Goal: Task Accomplishment & Management: Manage account settings

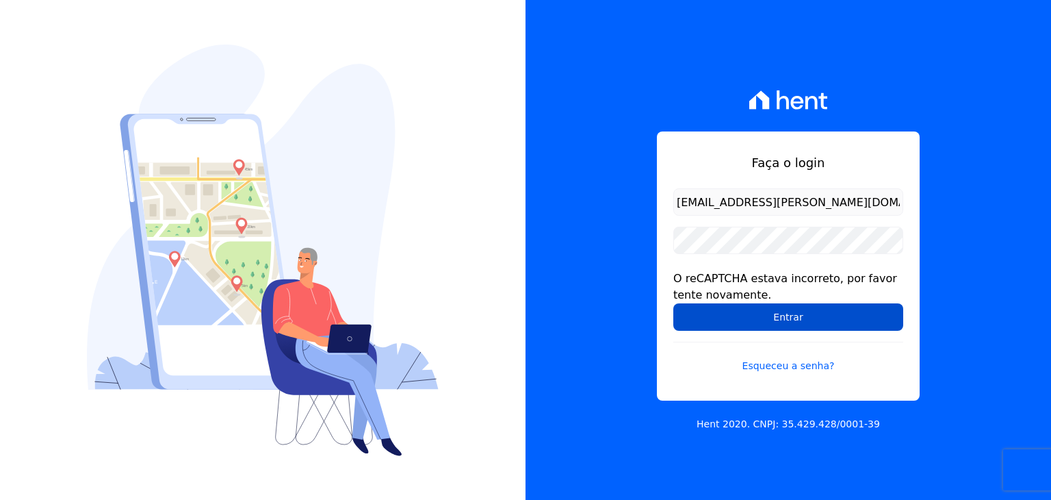
click at [739, 323] on input "Entrar" at bounding box center [788, 316] width 230 height 27
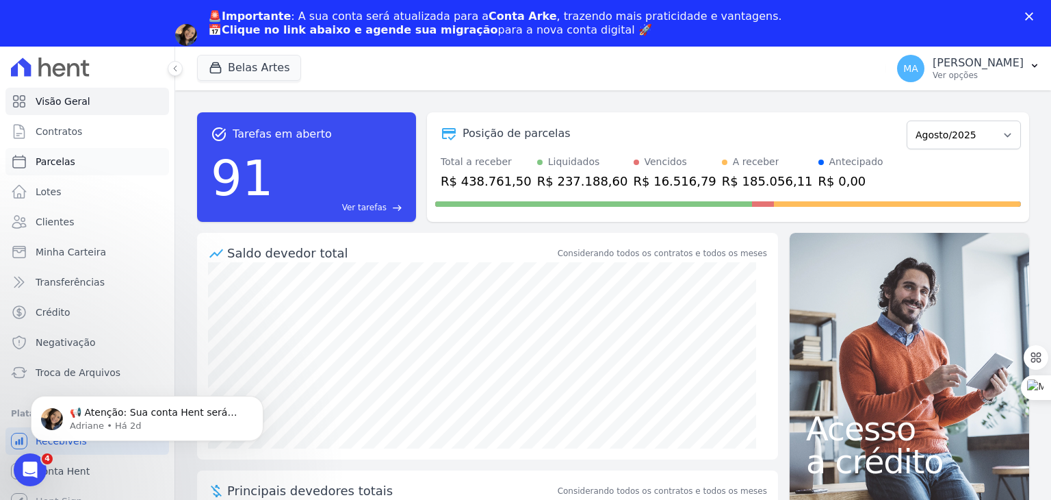
click at [76, 166] on link "Parcelas" at bounding box center [87, 161] width 164 height 27
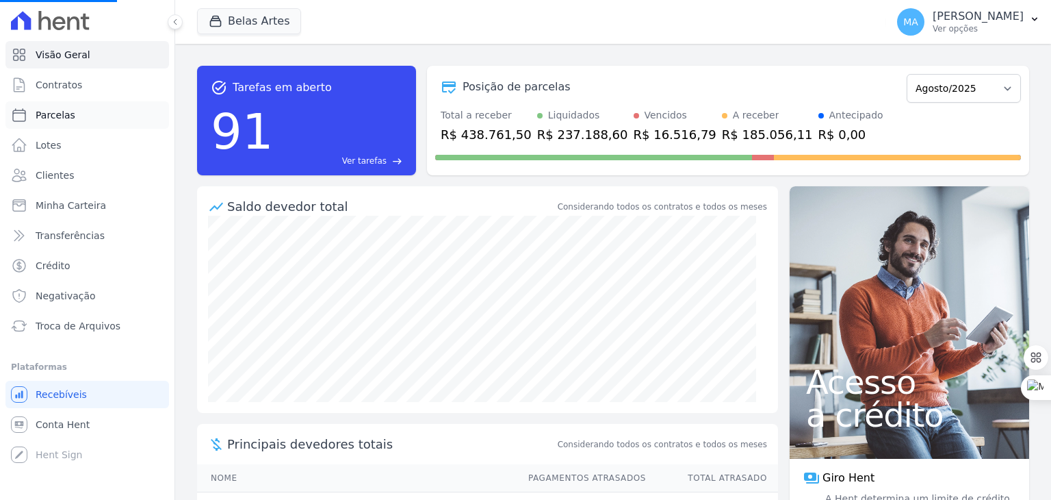
click at [77, 118] on link "Parcelas" at bounding box center [87, 114] width 164 height 27
select select
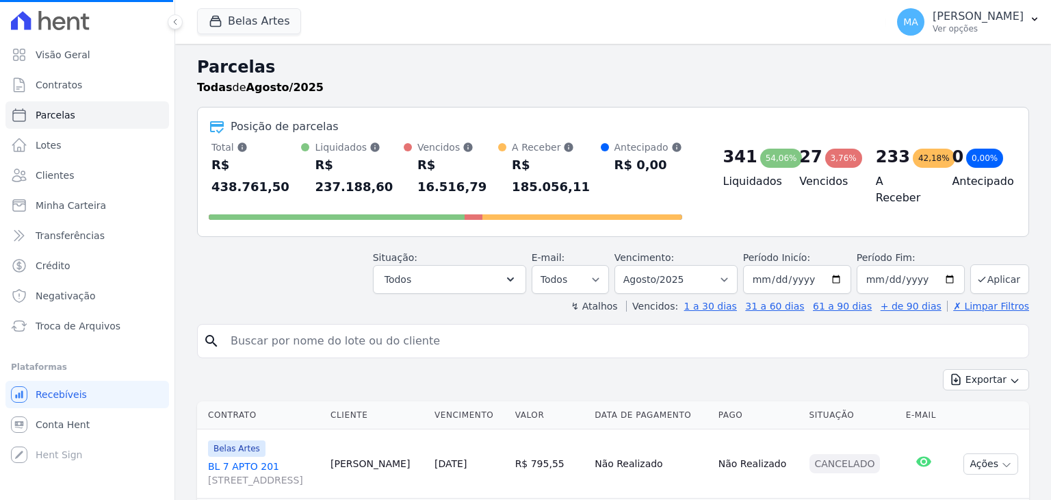
select select
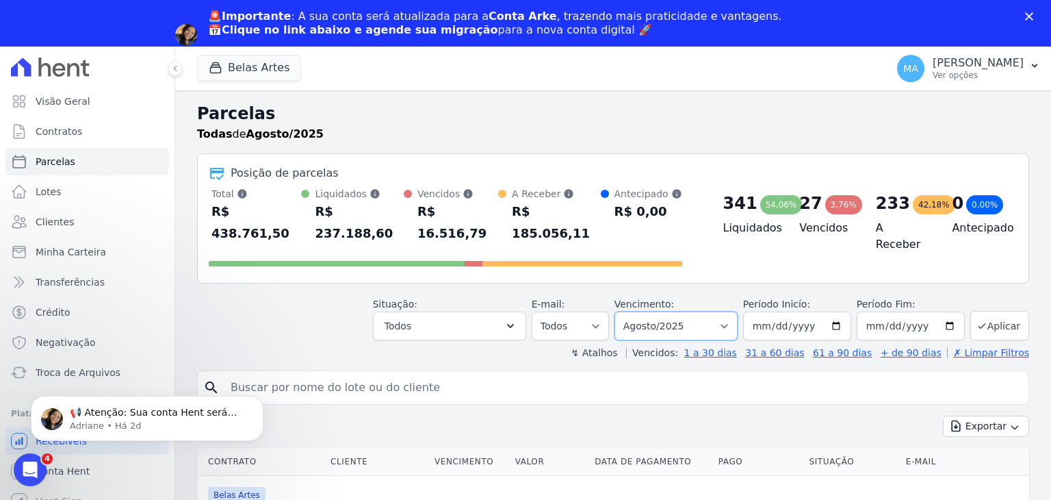
click at [658, 311] on select "Filtrar por período ──────── Todos os meses Setembro/2022 Outubro/2022 Novembro…" at bounding box center [676, 325] width 123 height 29
select select "all"
click at [625, 311] on select "Filtrar por período ──────── Todos os meses Setembro/2022 Outubro/2022 Novembro…" at bounding box center [676, 325] width 123 height 29
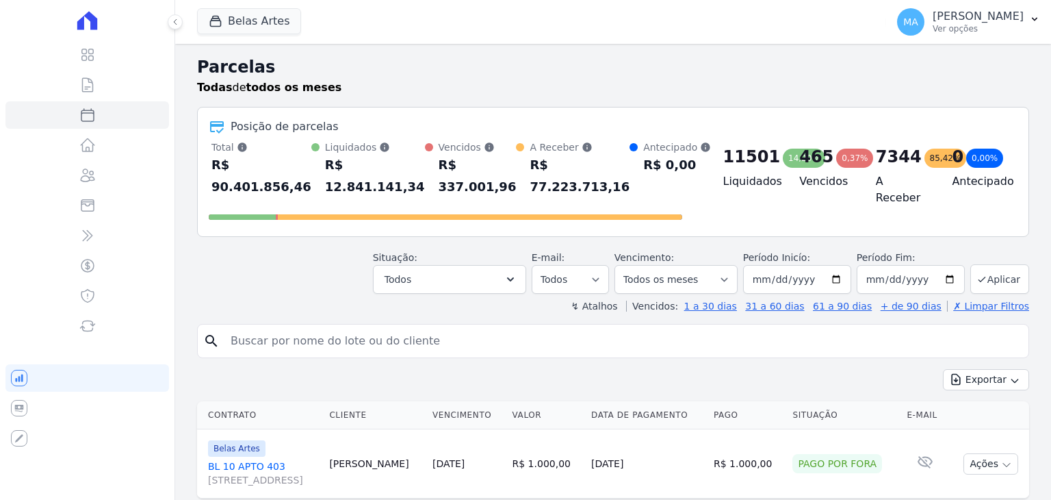
select select
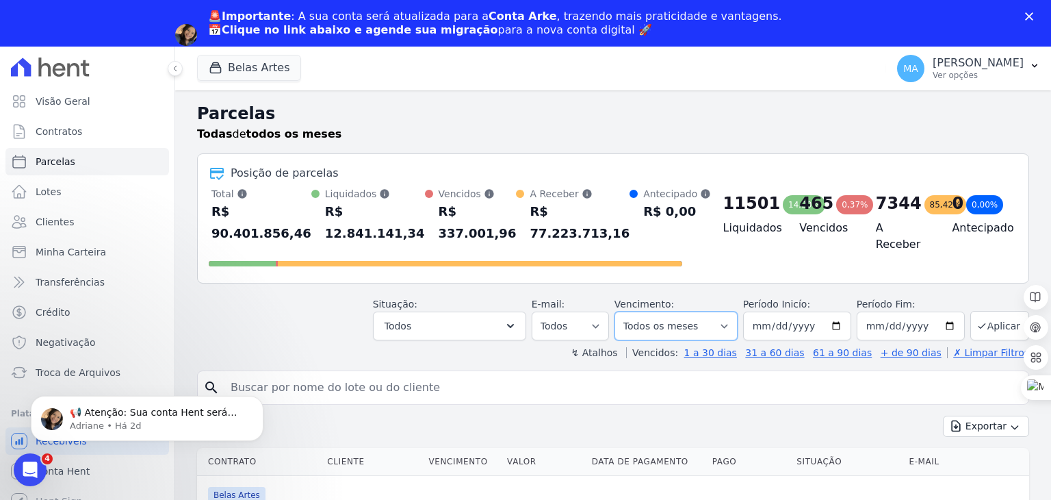
click at [680, 324] on select "[GEOGRAPHIC_DATA] por período ──────── Todos os meses Setembro/2022 Outubro/202…" at bounding box center [676, 325] width 123 height 29
drag, startPoint x: 680, startPoint y: 324, endPoint x: 621, endPoint y: 328, distance: 58.3
click at [680, 324] on select "Filtrar por período ──────── Todos os meses Setembro/2022 Outubro/2022 Novembro…" at bounding box center [676, 325] width 123 height 29
click at [517, 329] on icon "button" at bounding box center [511, 326] width 14 height 14
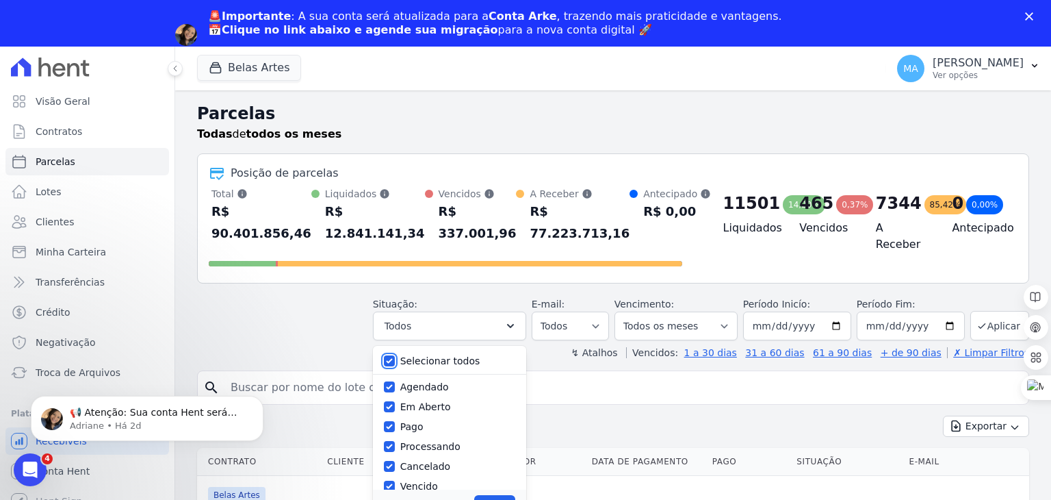
click at [395, 359] on input "Selecionar todos" at bounding box center [389, 360] width 11 height 11
checkbox input "false"
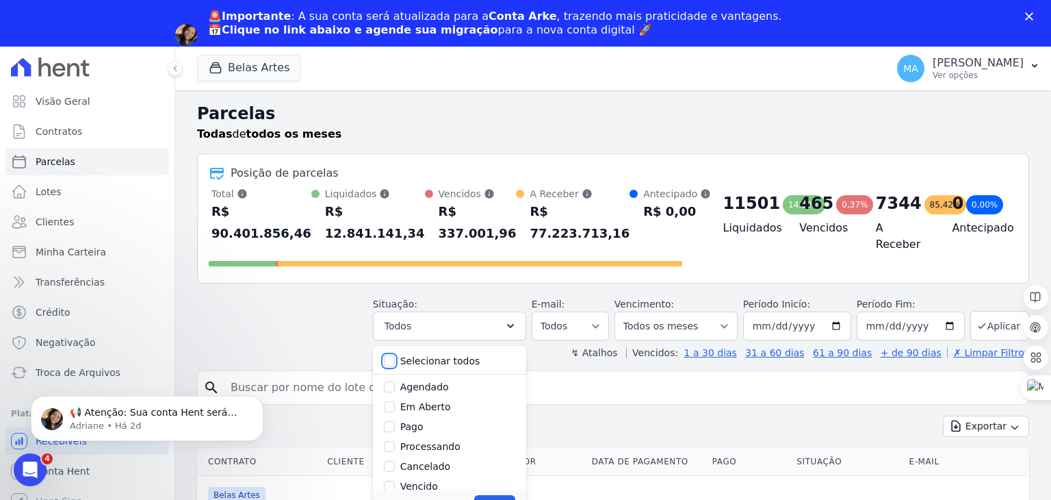
checkbox input "false"
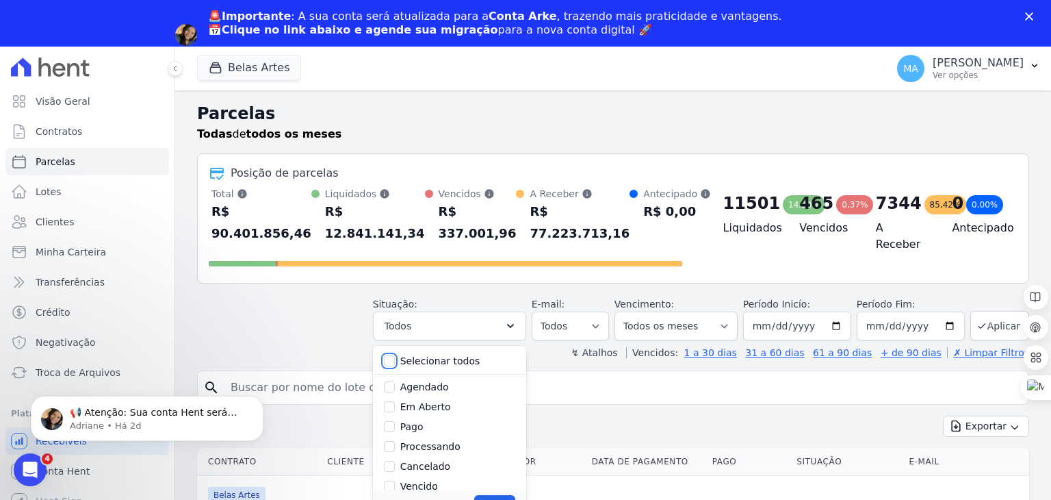
checkbox input "false"
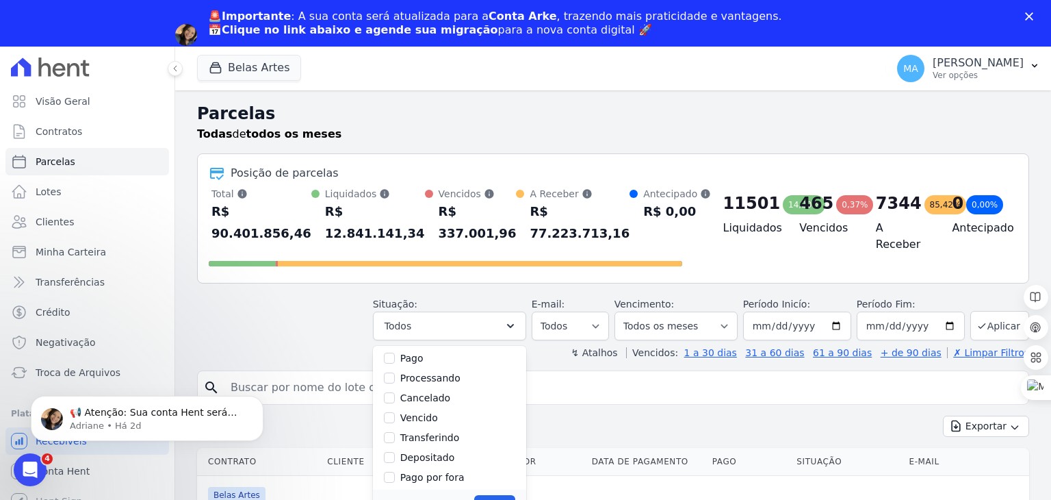
scroll to position [91, 0]
click at [430, 395] on label "Vencido" at bounding box center [419, 394] width 38 height 11
click at [395, 395] on input "Vencido" at bounding box center [389, 394] width 11 height 11
checkbox input "true"
click at [296, 337] on div "Situação: Agendado Em Aberto Pago Processando Cancelado Vencido Transferindo De…" at bounding box center [613, 316] width 832 height 49
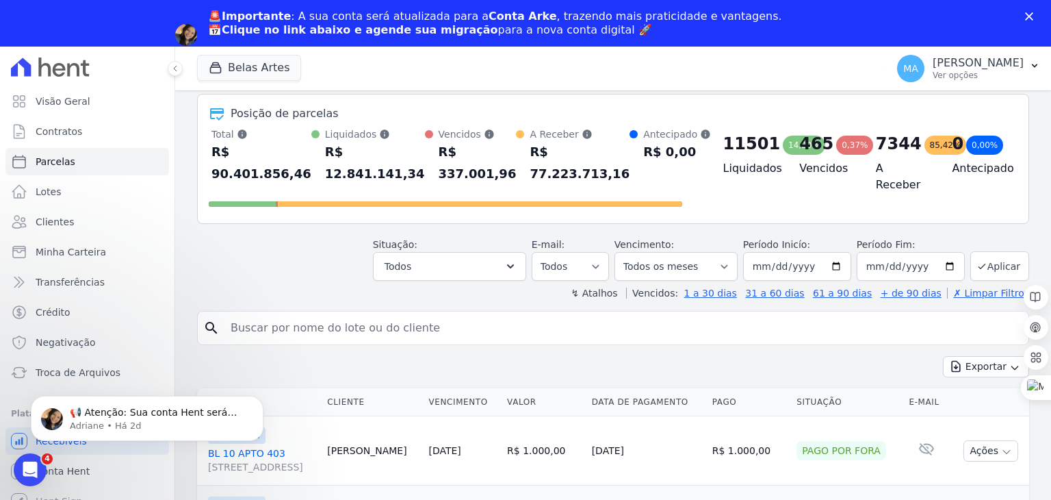
scroll to position [68, 0]
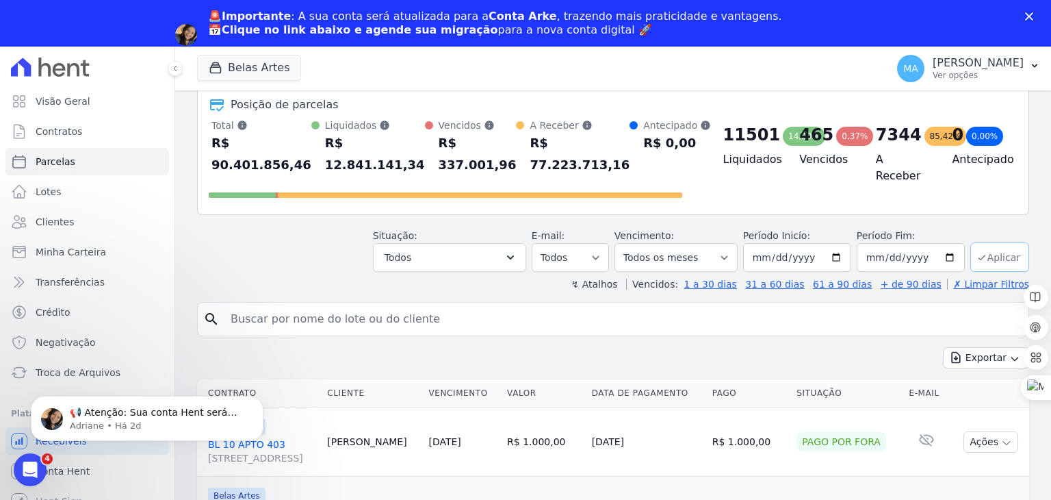
click at [977, 259] on icon "submit" at bounding box center [982, 257] width 11 height 11
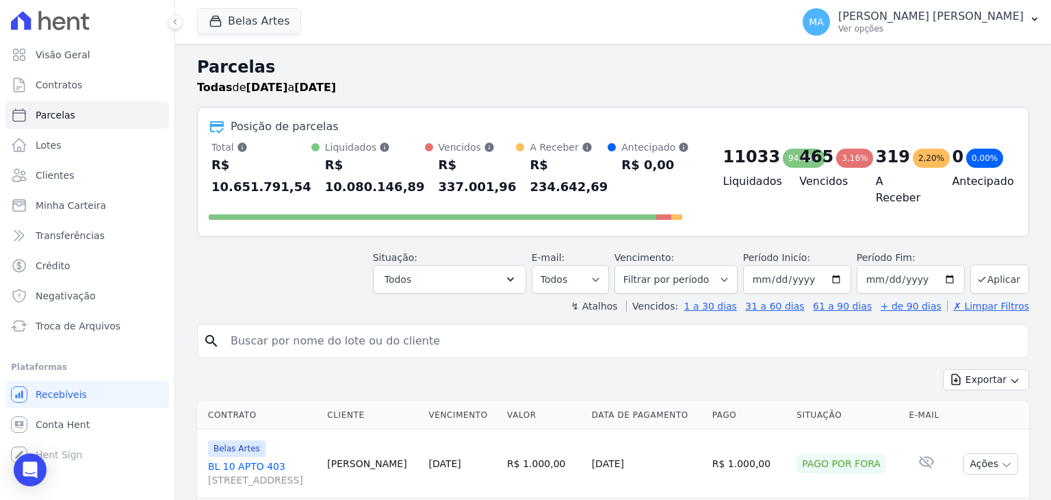
select select
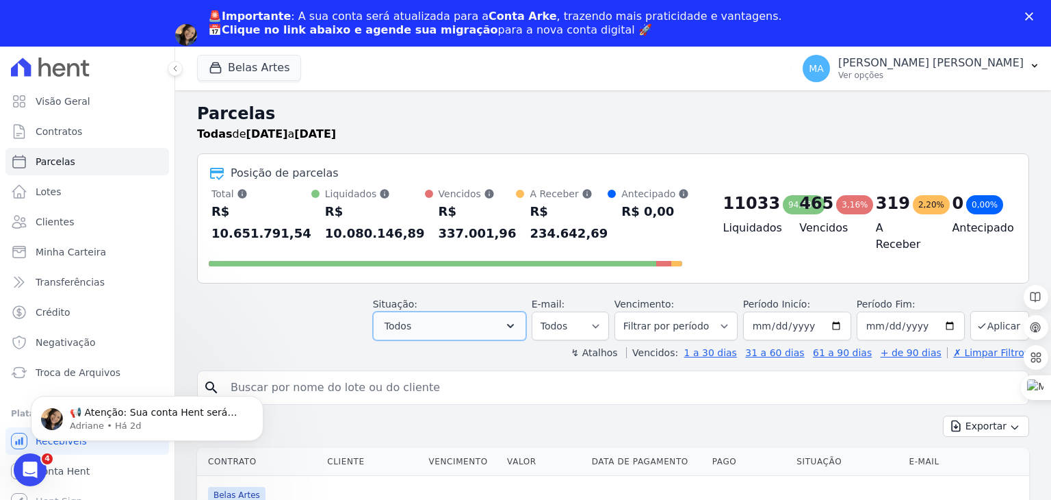
click at [517, 319] on icon "button" at bounding box center [511, 326] width 14 height 14
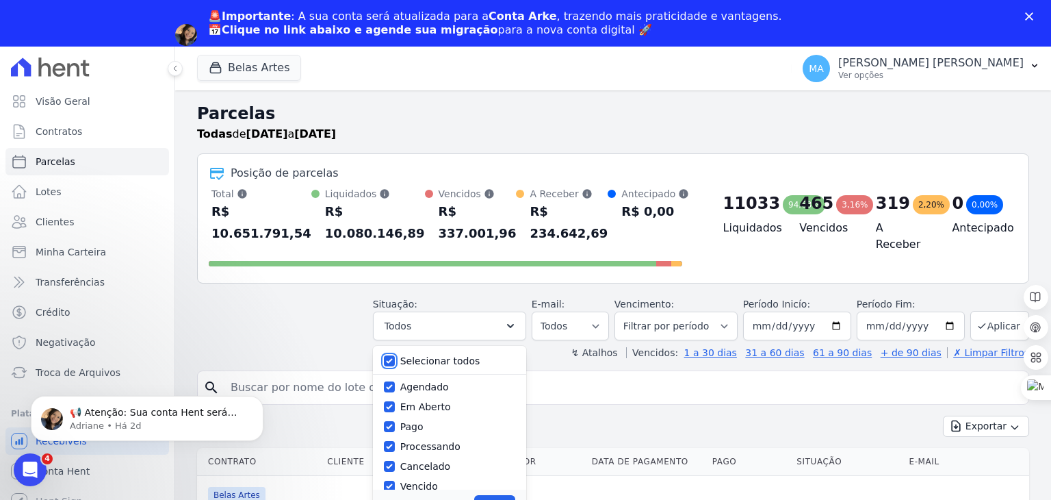
click at [395, 355] on input "Selecionar todos" at bounding box center [389, 360] width 11 height 11
checkbox input "false"
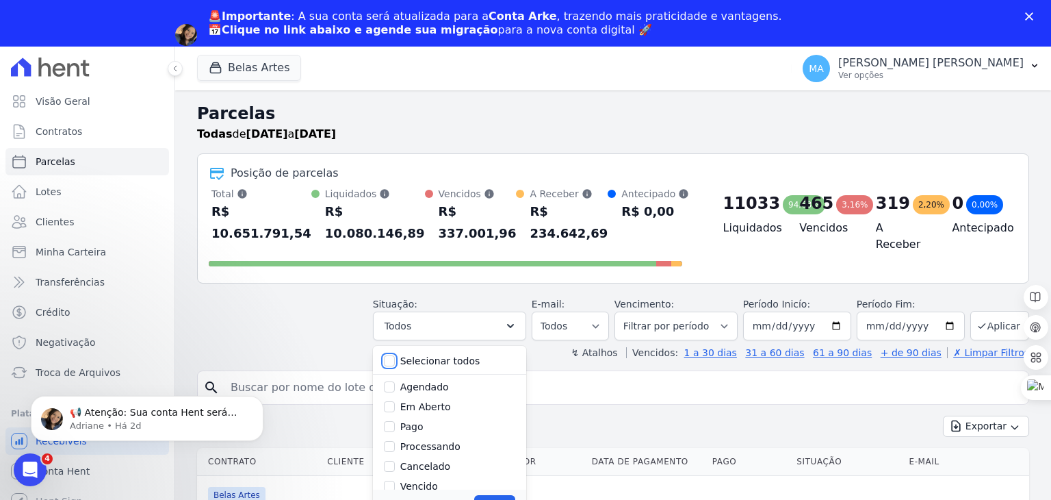
checkbox input "false"
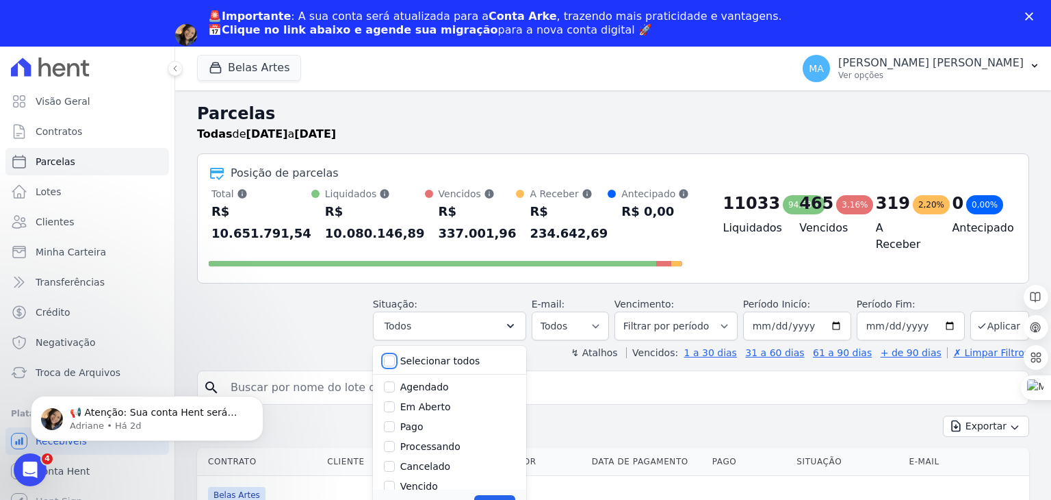
checkbox input "false"
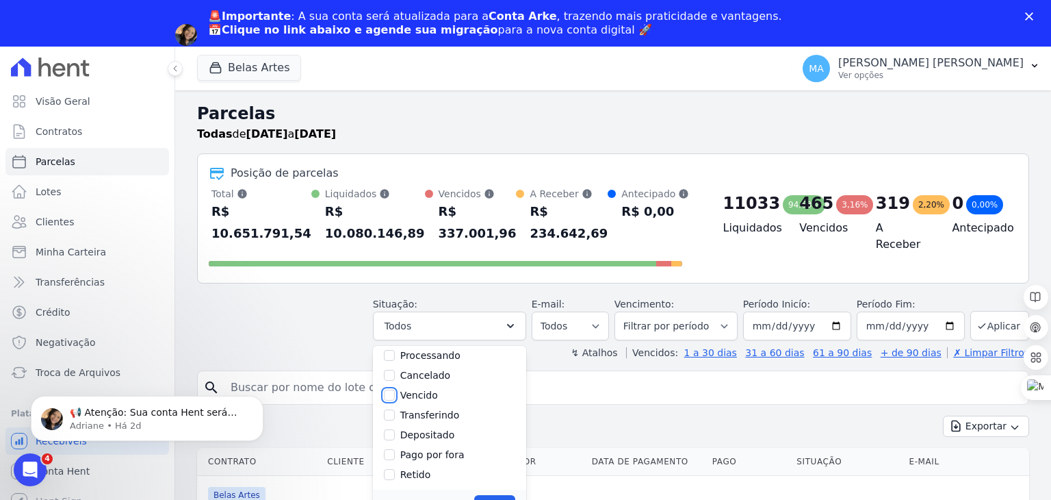
click at [395, 389] on input "Vencido" at bounding box center [389, 394] width 11 height 11
checkbox input "true"
click at [500, 495] on button "Aplicar" at bounding box center [494, 505] width 40 height 21
select select "overdue"
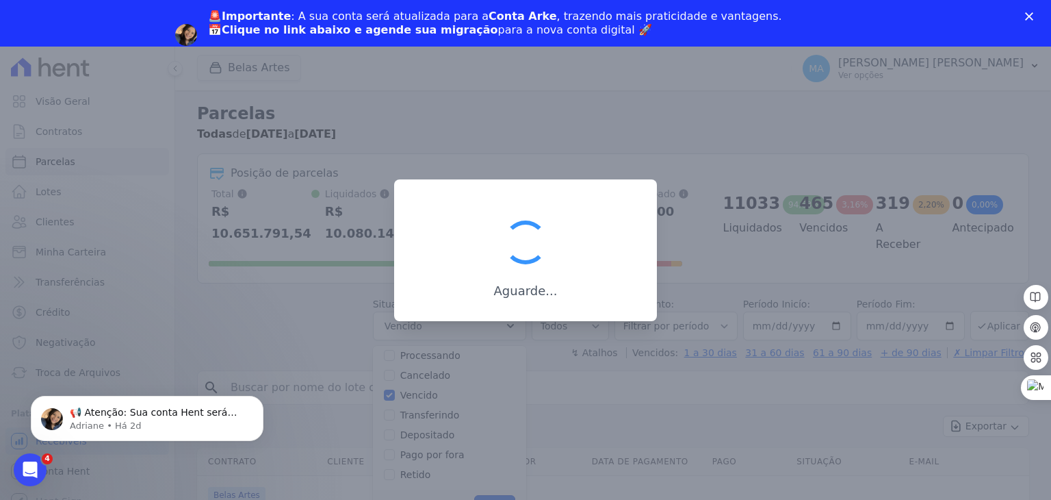
scroll to position [25, 0]
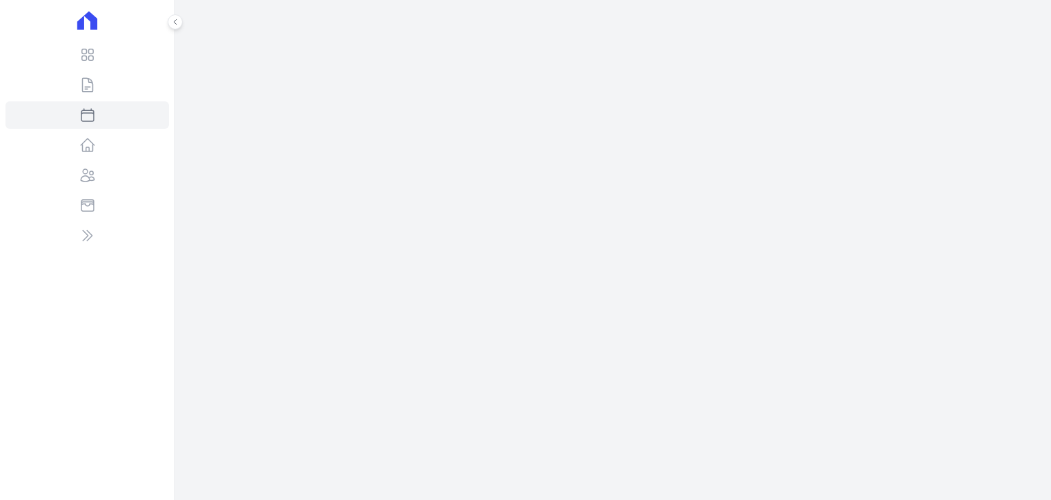
select select
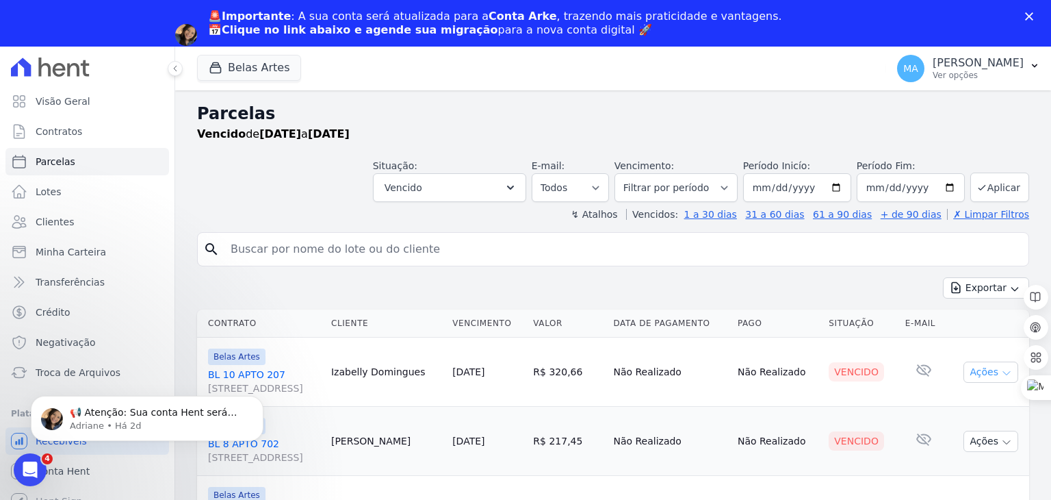
click at [1005, 369] on button "Ações" at bounding box center [991, 371] width 55 height 21
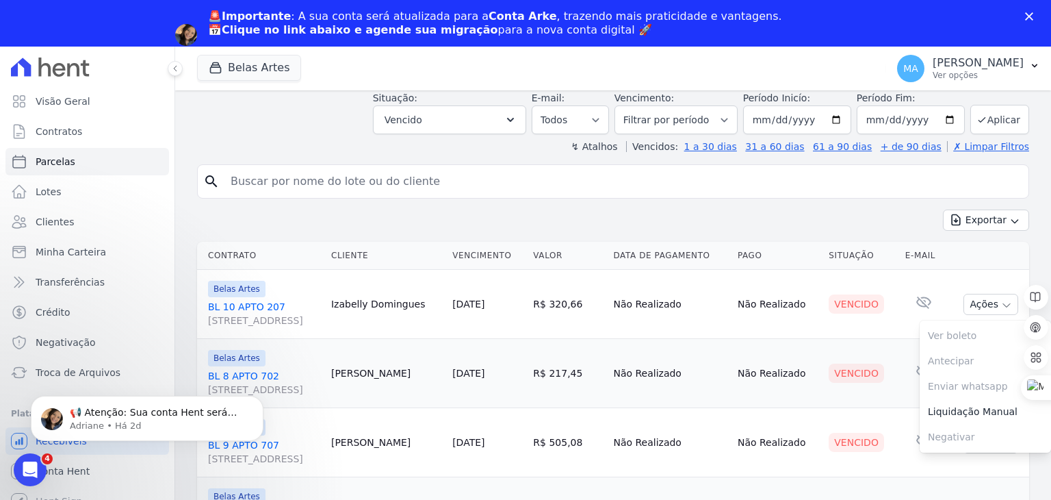
scroll to position [68, 0]
click at [542, 220] on div "Exportar Exportar PDF Exportar CSV" at bounding box center [613, 225] width 832 height 32
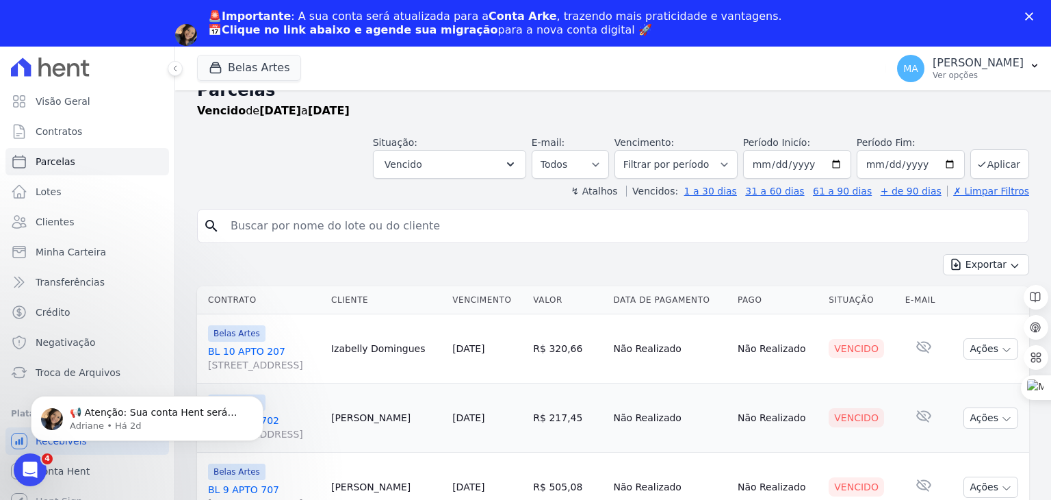
scroll to position [0, 0]
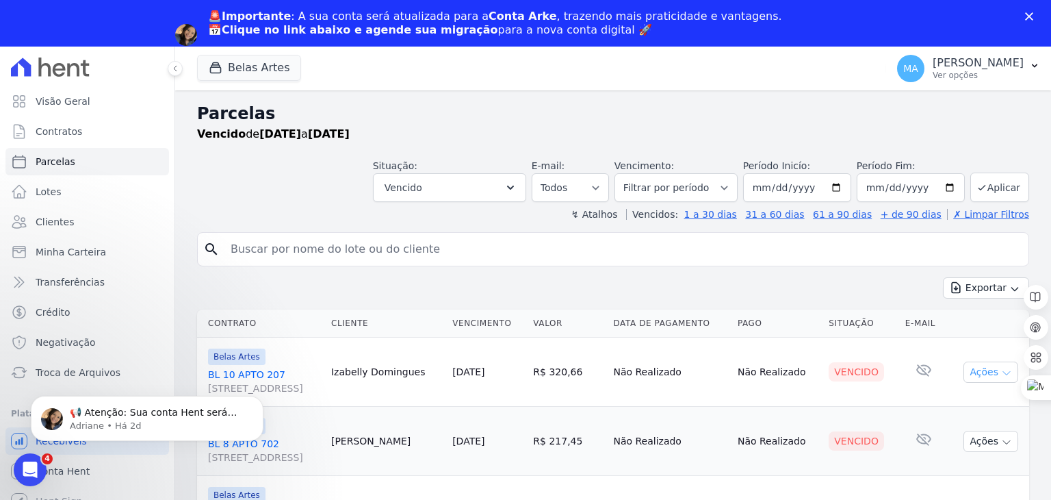
click at [1001, 374] on icon "button" at bounding box center [1006, 372] width 11 height 11
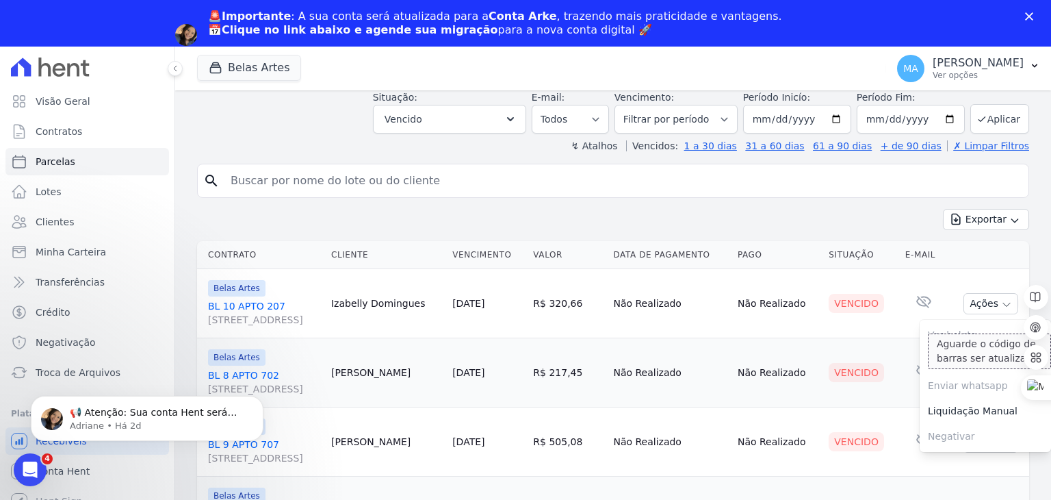
scroll to position [137, 0]
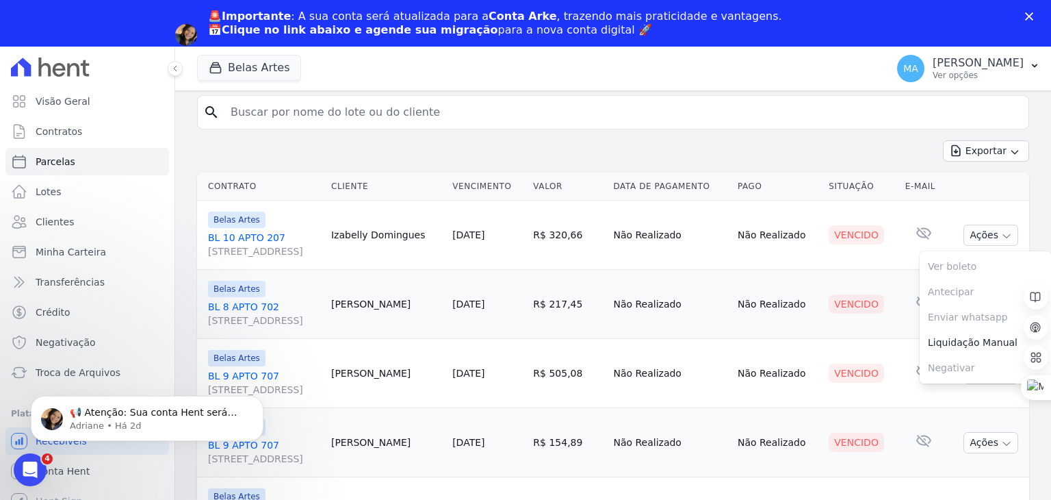
click at [498, 141] on div "Exportar Exportar PDF Exportar CSV" at bounding box center [613, 156] width 832 height 32
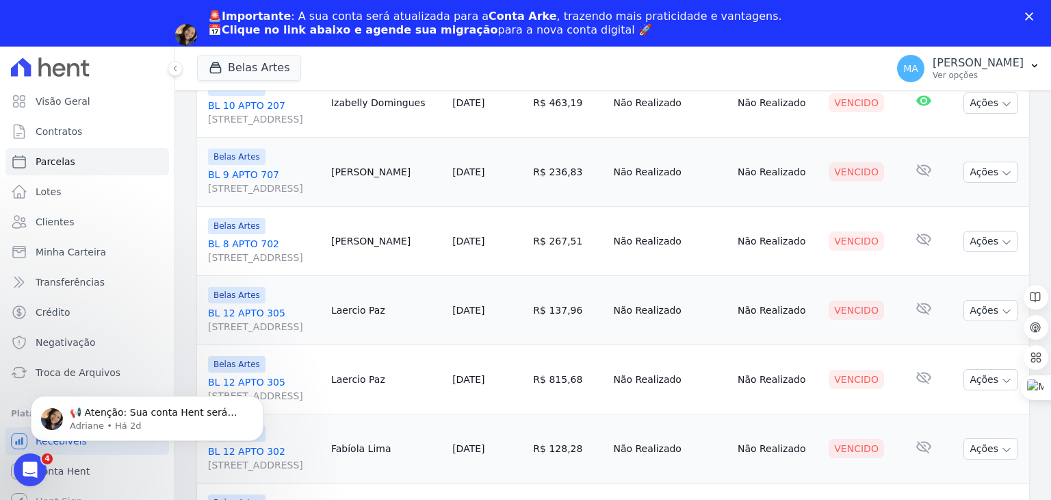
scroll to position [958, 0]
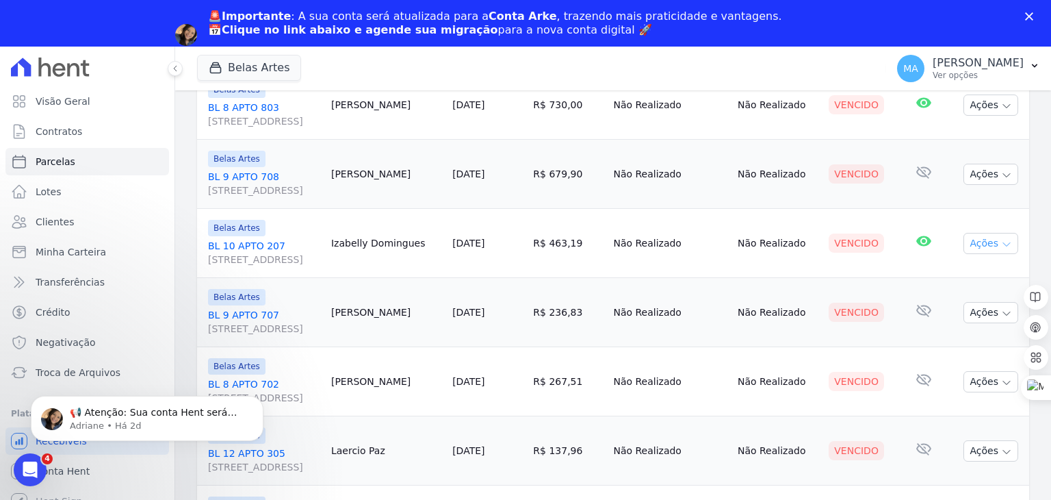
click at [1001, 239] on icon "button" at bounding box center [1006, 244] width 11 height 11
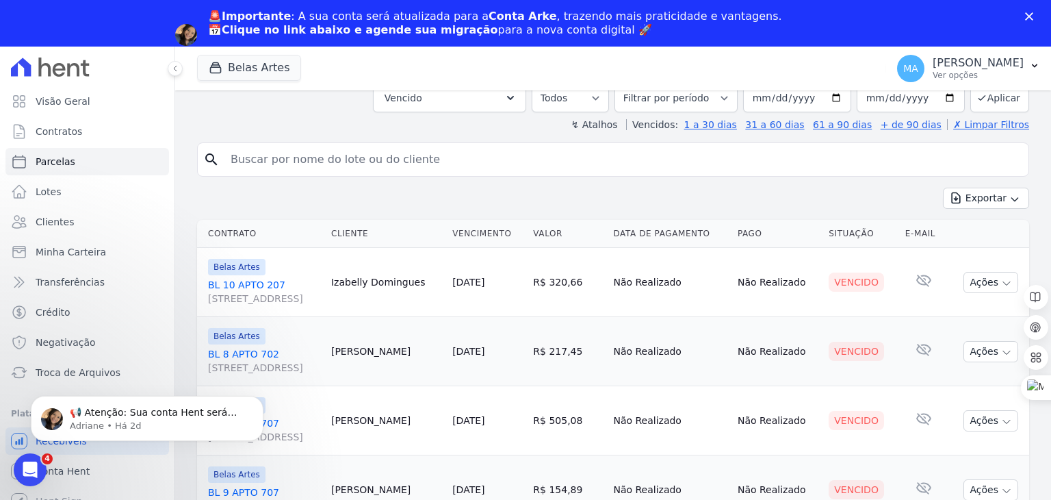
scroll to position [0, 0]
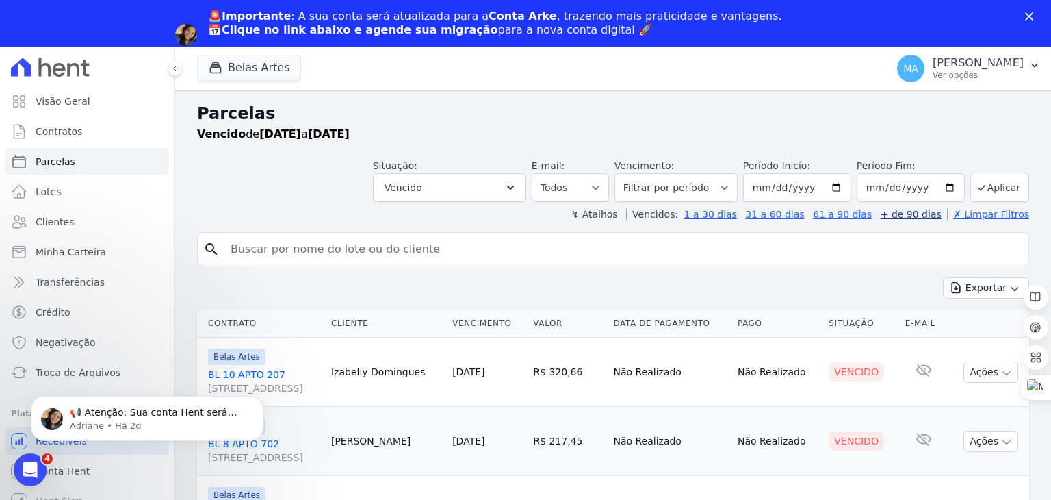
click at [910, 216] on link "+ de 90 dias" at bounding box center [911, 214] width 61 height 11
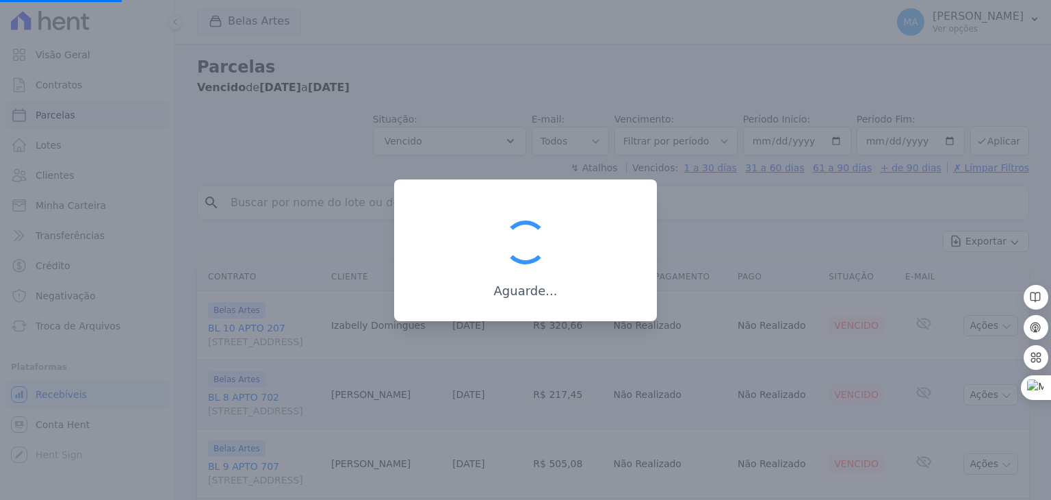
select select
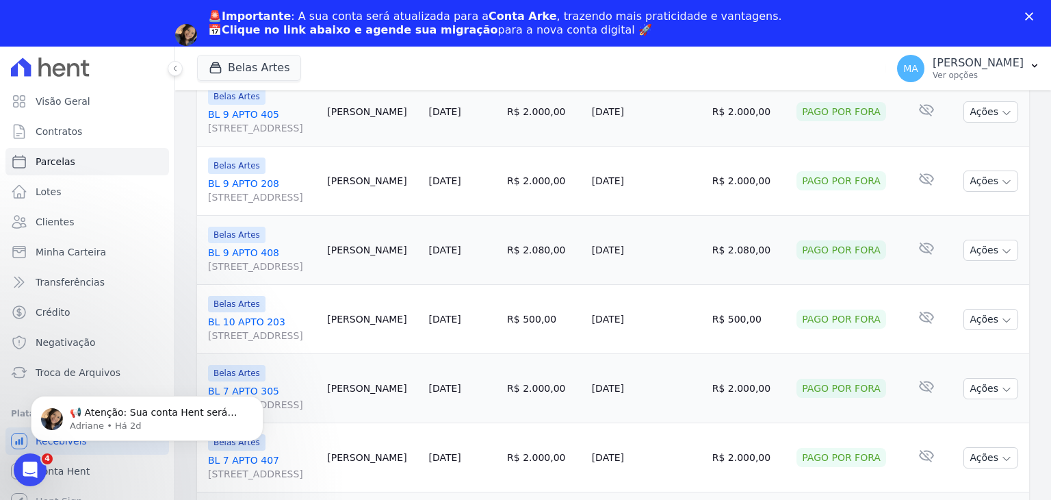
scroll to position [684, 0]
